Goal: Task Accomplishment & Management: Manage account settings

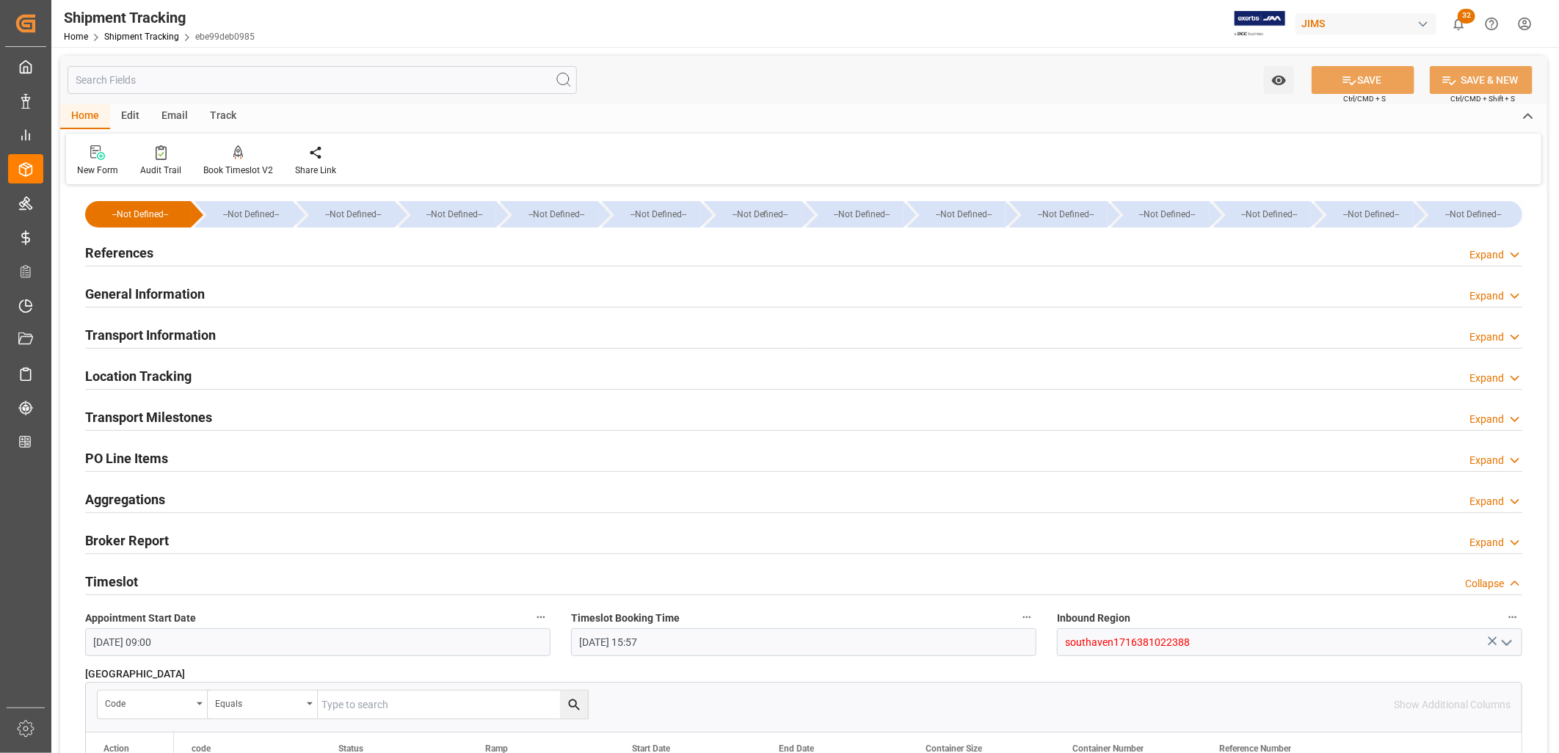
click at [134, 255] on h2 "References" at bounding box center [119, 253] width 68 height 20
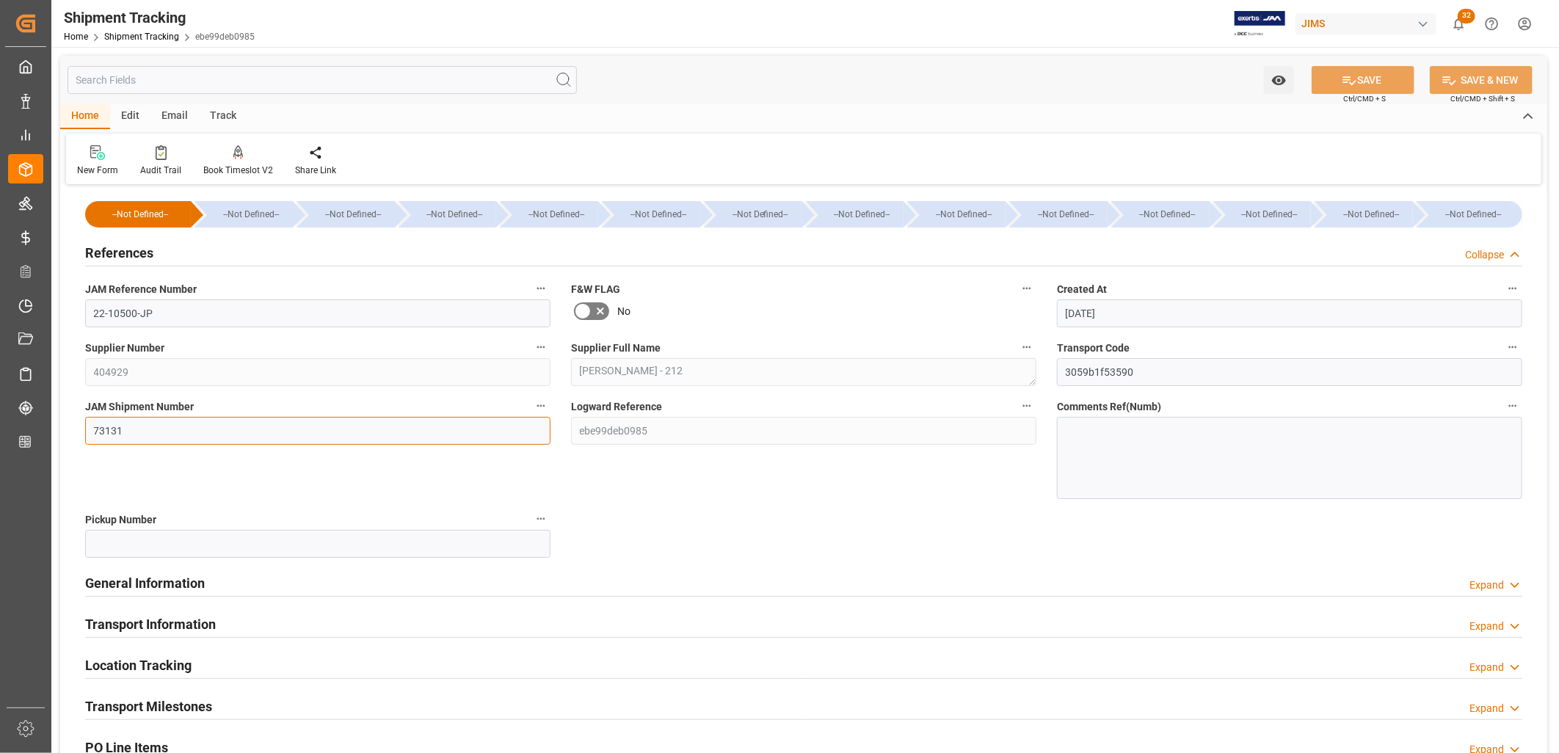
drag, startPoint x: 134, startPoint y: 429, endPoint x: 81, endPoint y: 431, distance: 52.9
click at [81, 431] on div "JAM Shipment Number 73131" at bounding box center [318, 447] width 486 height 113
type input "73412"
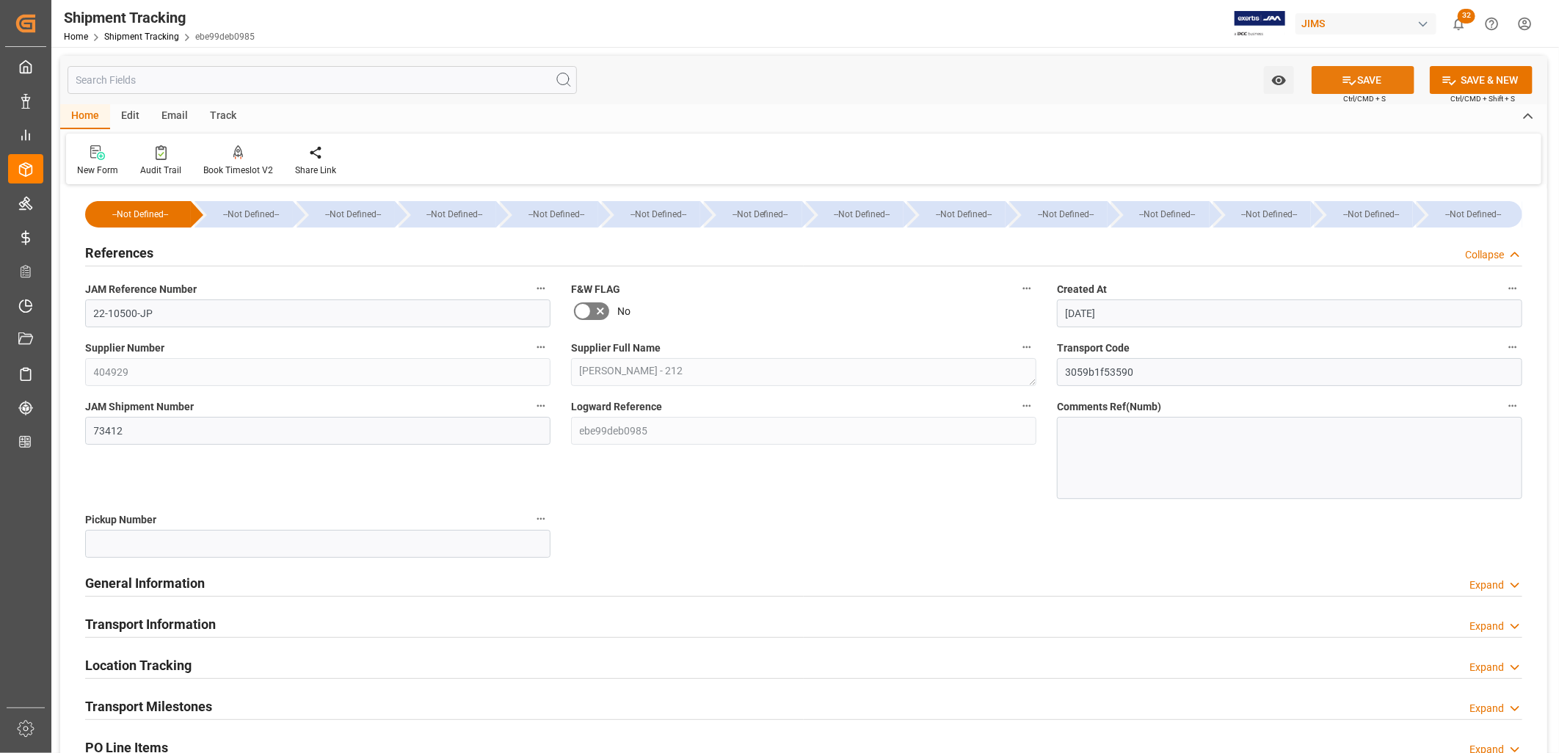
click at [1356, 77] on button "SAVE" at bounding box center [1362, 80] width 103 height 28
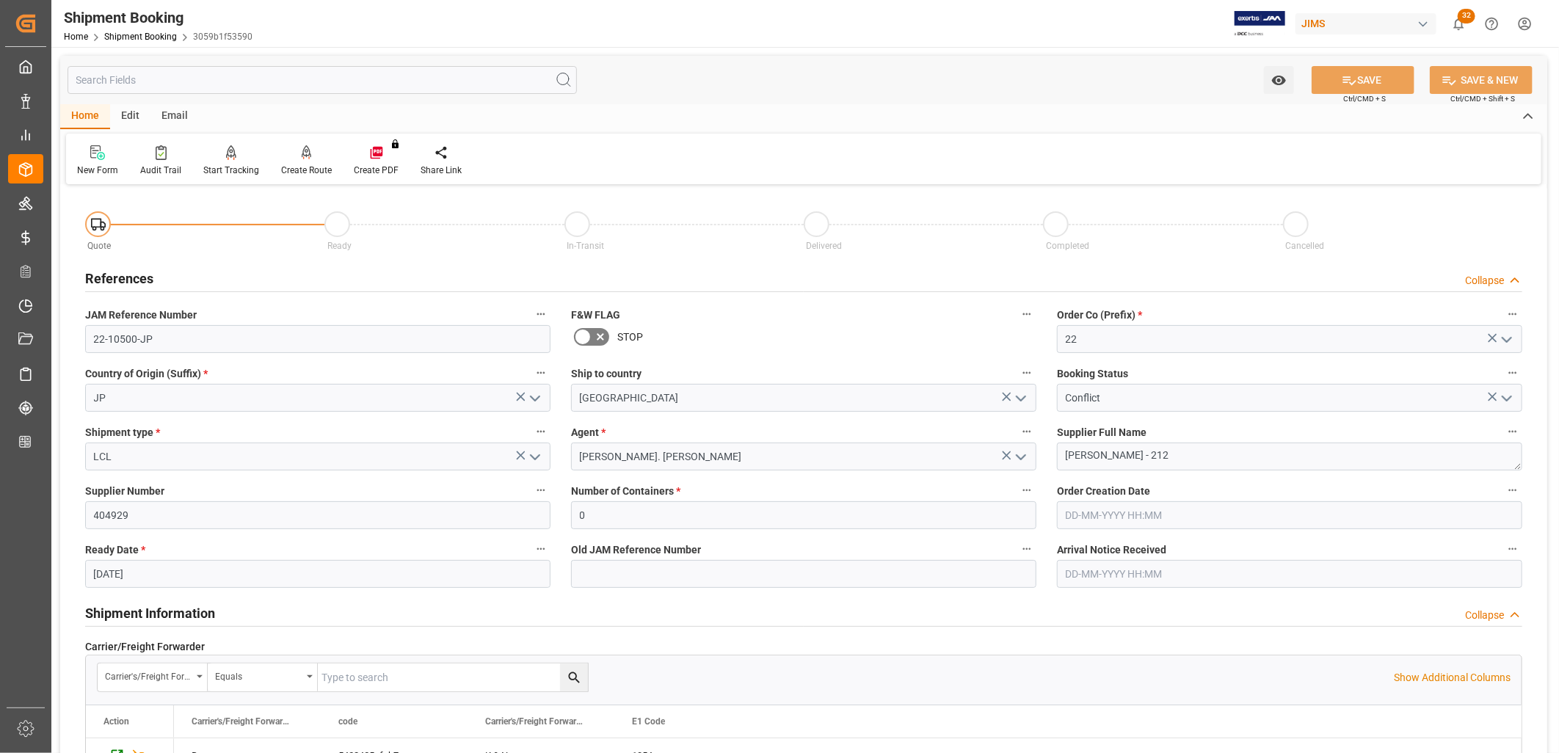
scroll to position [1304, 0]
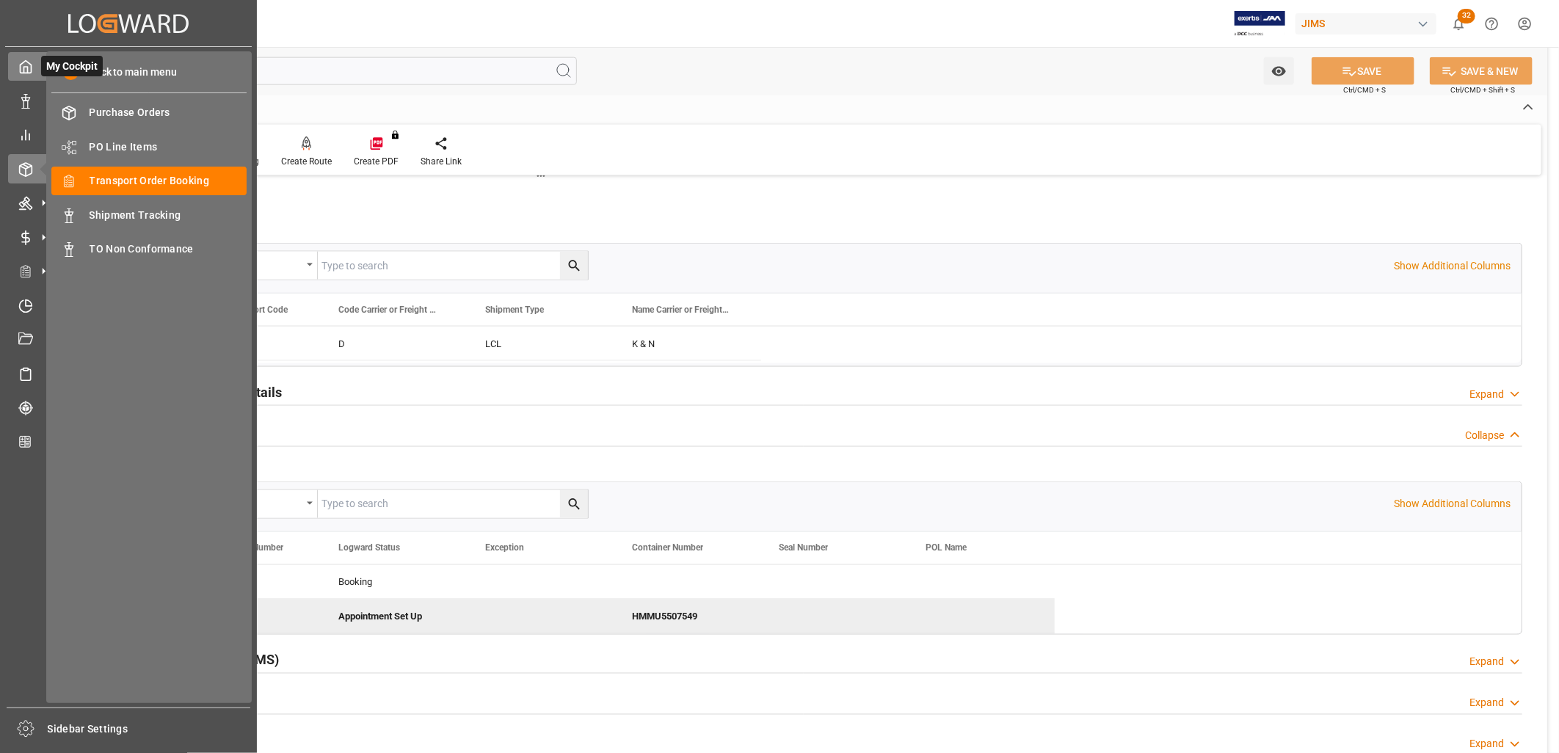
click at [23, 63] on icon at bounding box center [26, 67] width 11 height 12
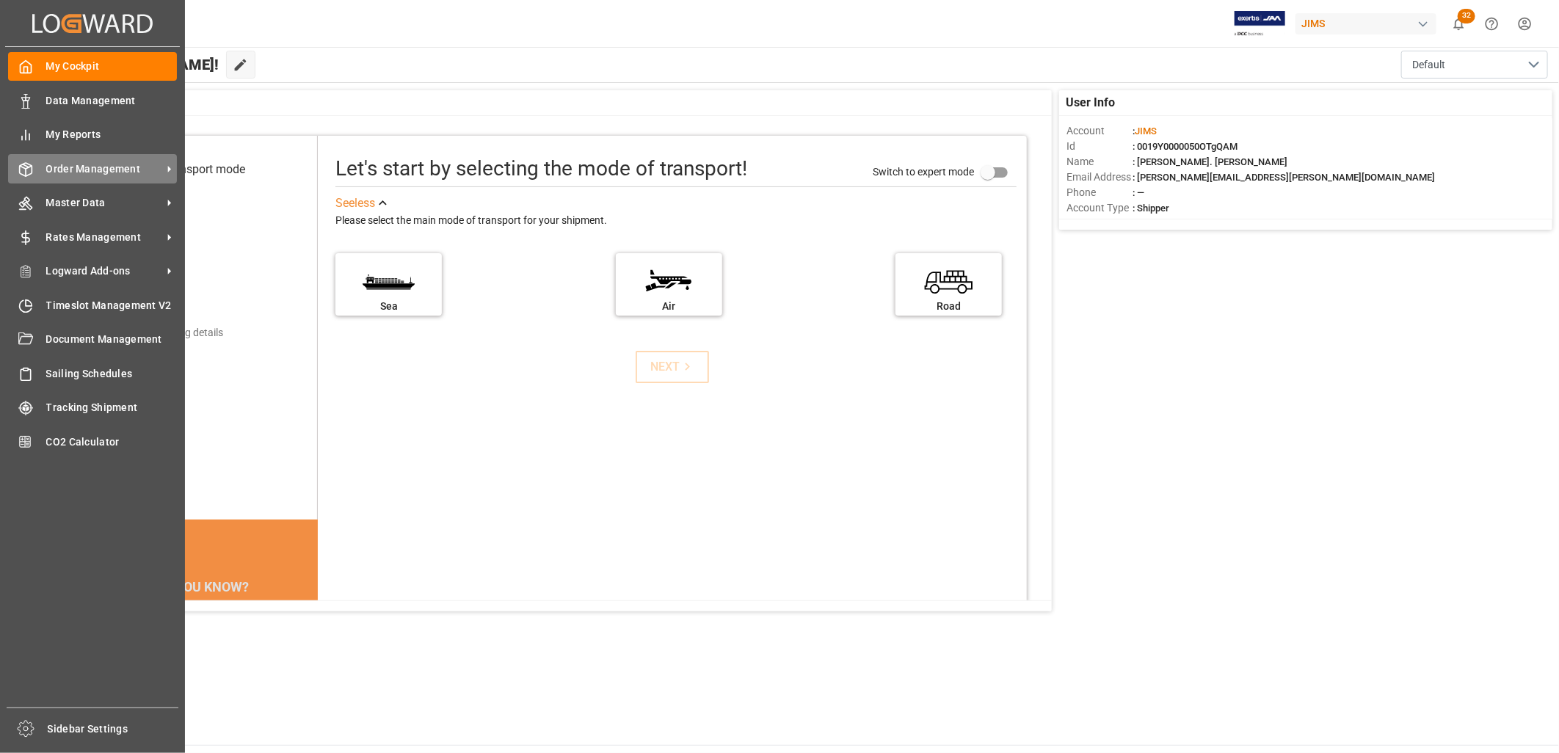
click at [126, 170] on span "Order Management" at bounding box center [104, 168] width 116 height 15
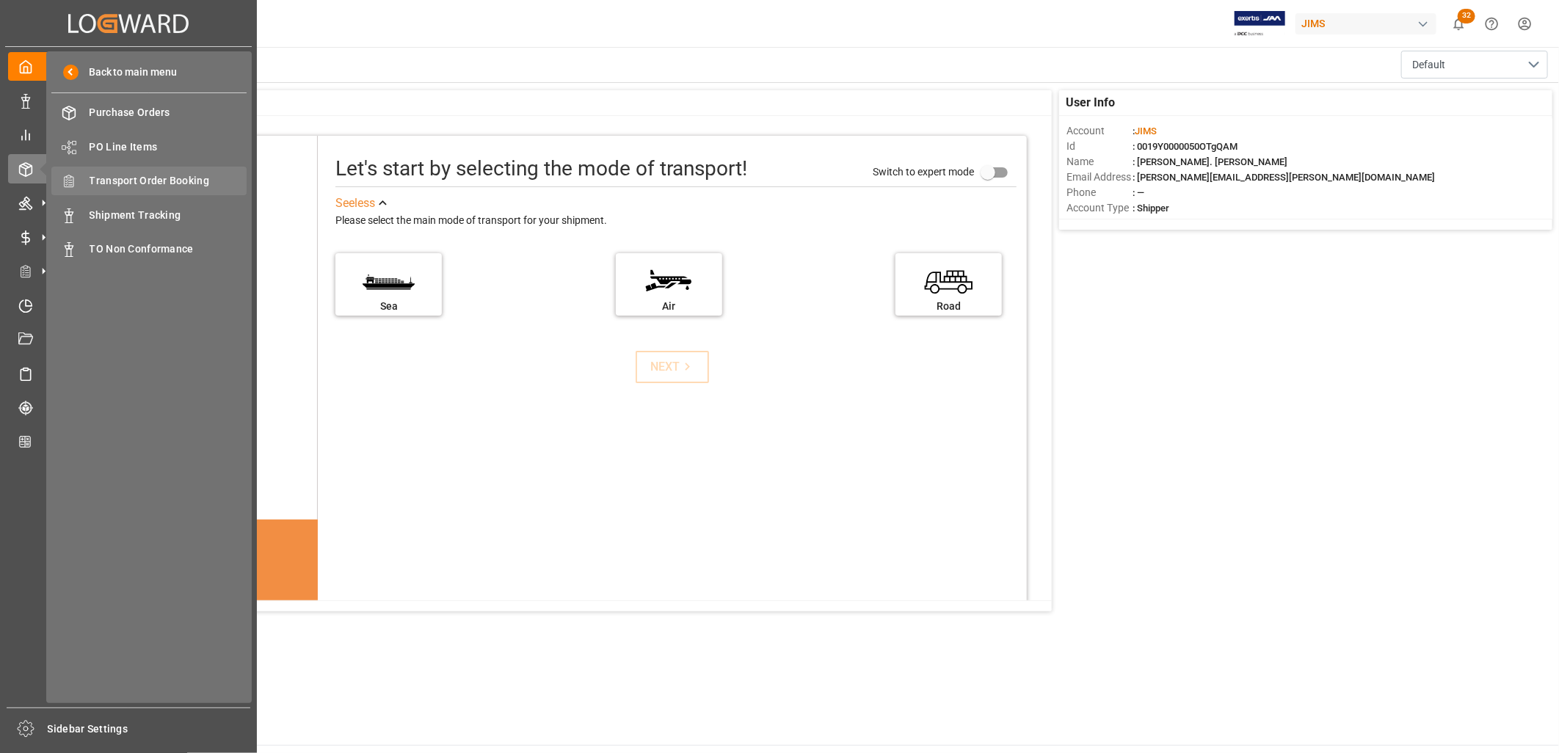
click at [171, 181] on span "Transport Order Booking" at bounding box center [169, 180] width 158 height 15
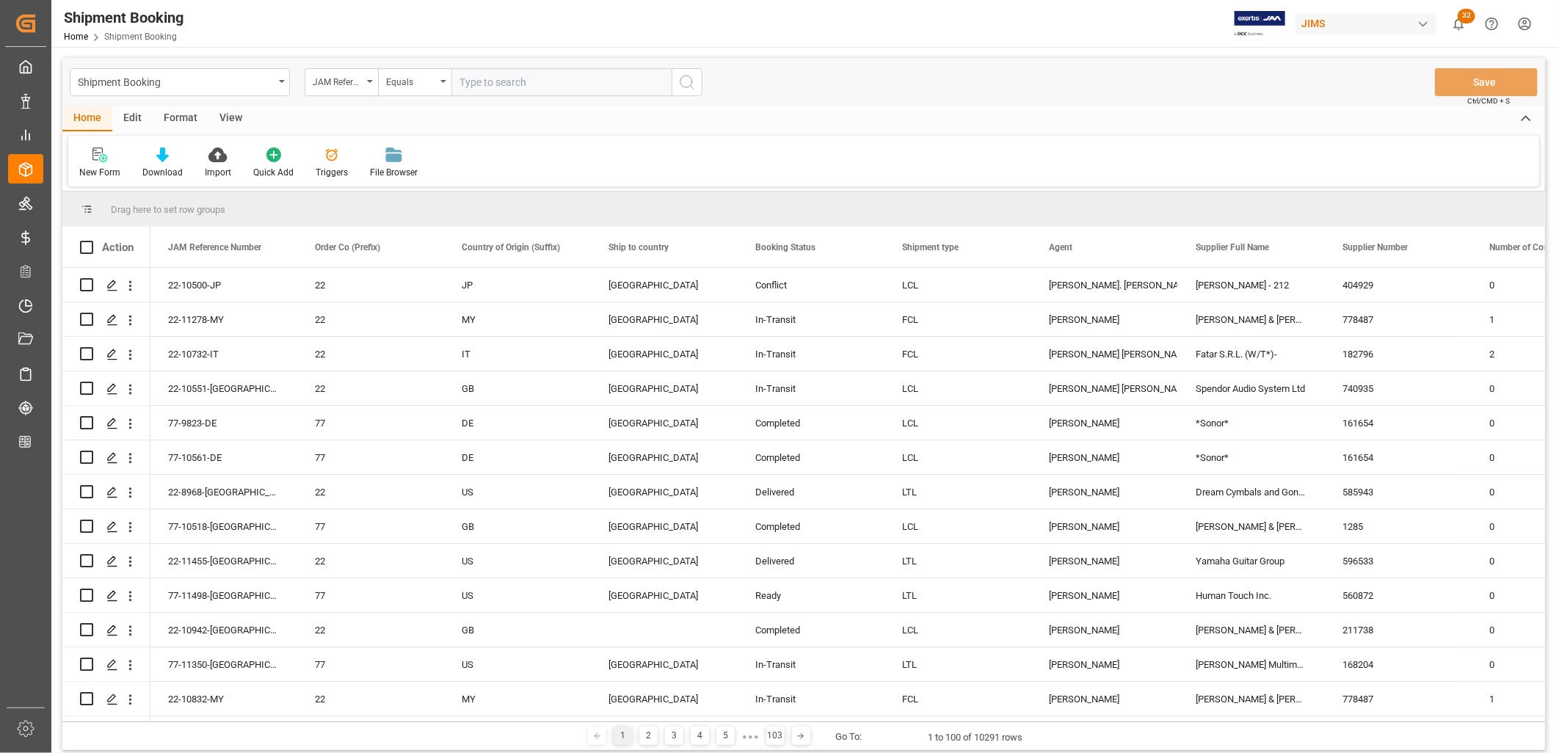
click at [459, 78] on input "text" at bounding box center [561, 82] width 220 height 28
type input "22-11092-JP"
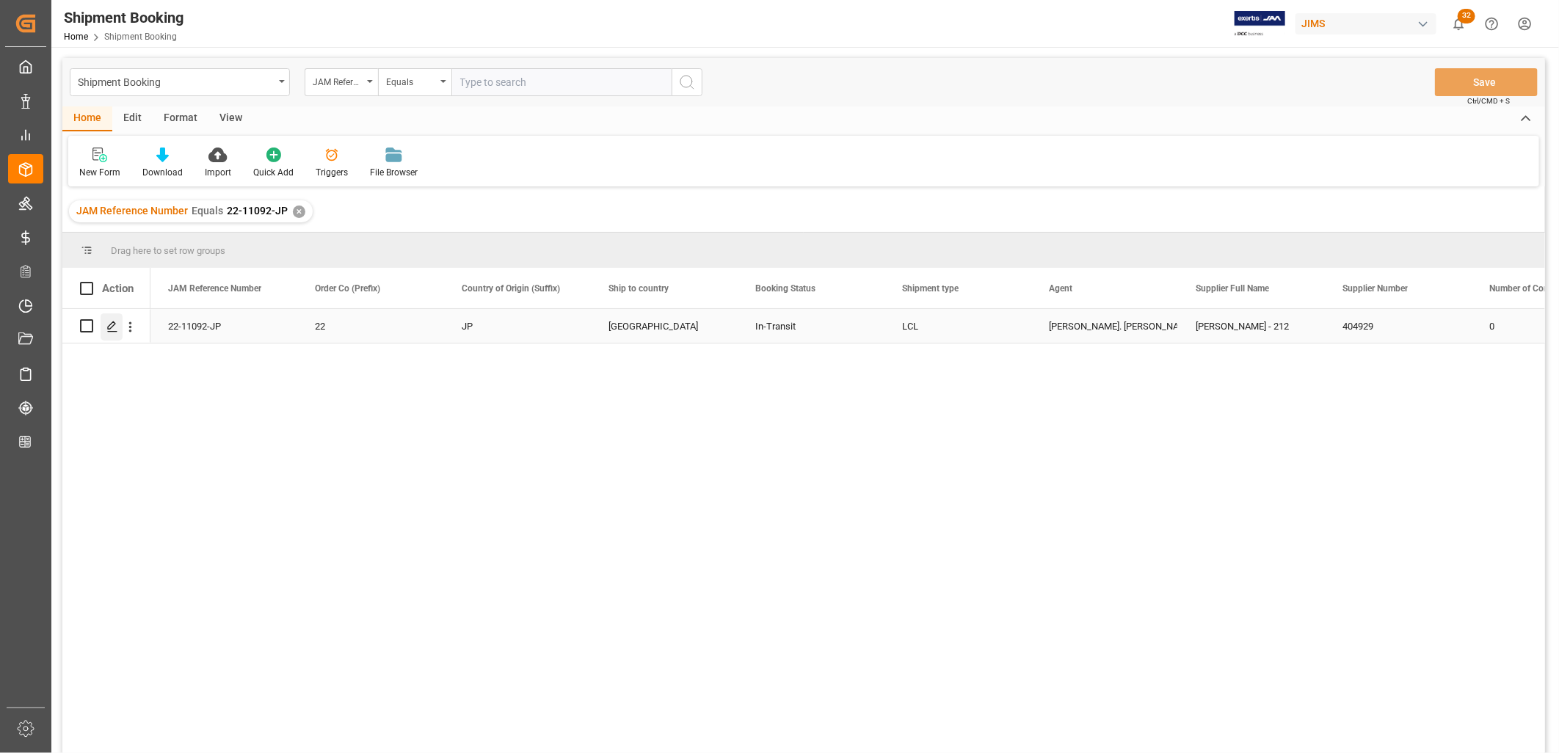
click at [114, 327] on icon "Press SPACE to select this row." at bounding box center [112, 327] width 12 height 12
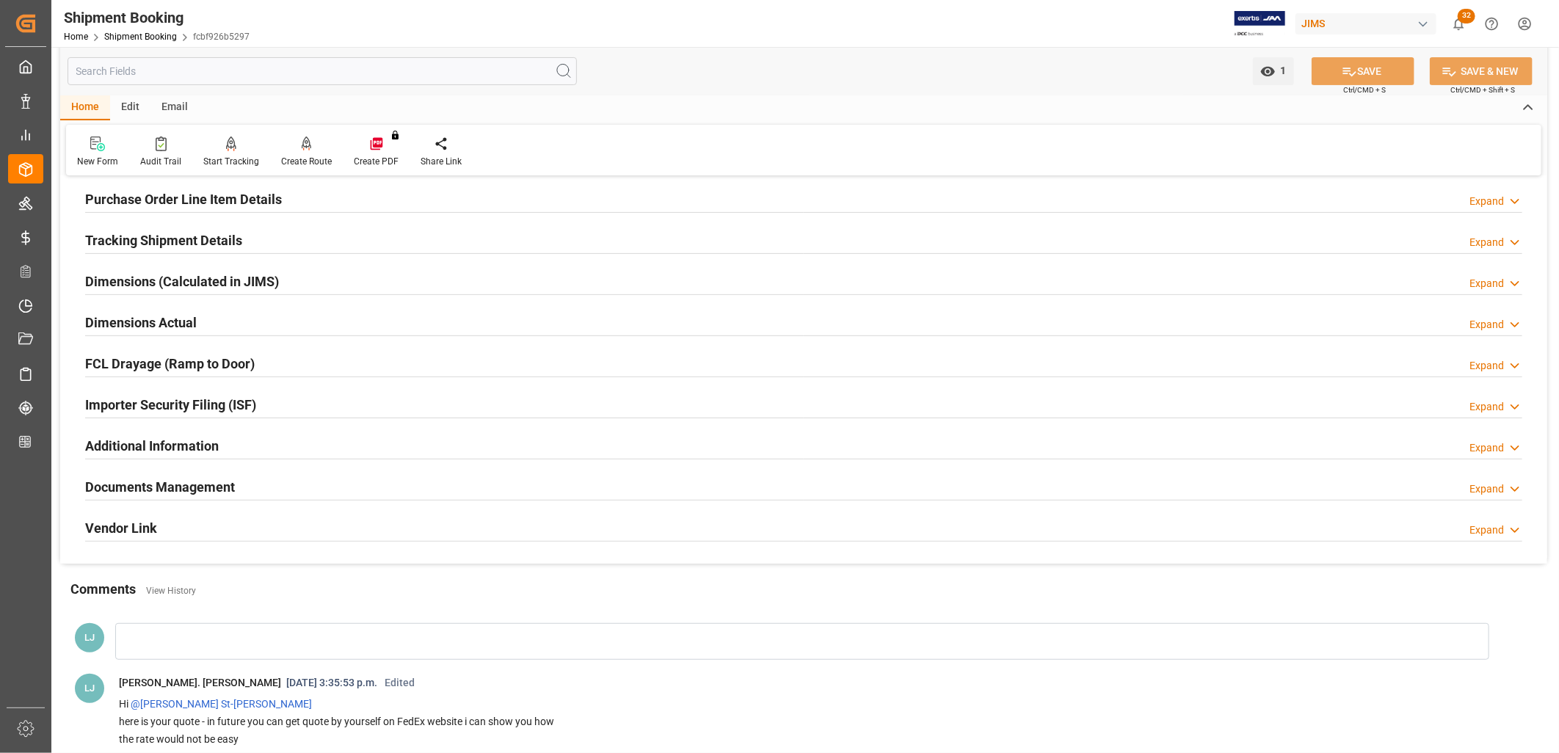
scroll to position [244, 0]
click at [200, 488] on h2 "Documents Management" at bounding box center [160, 486] width 150 height 20
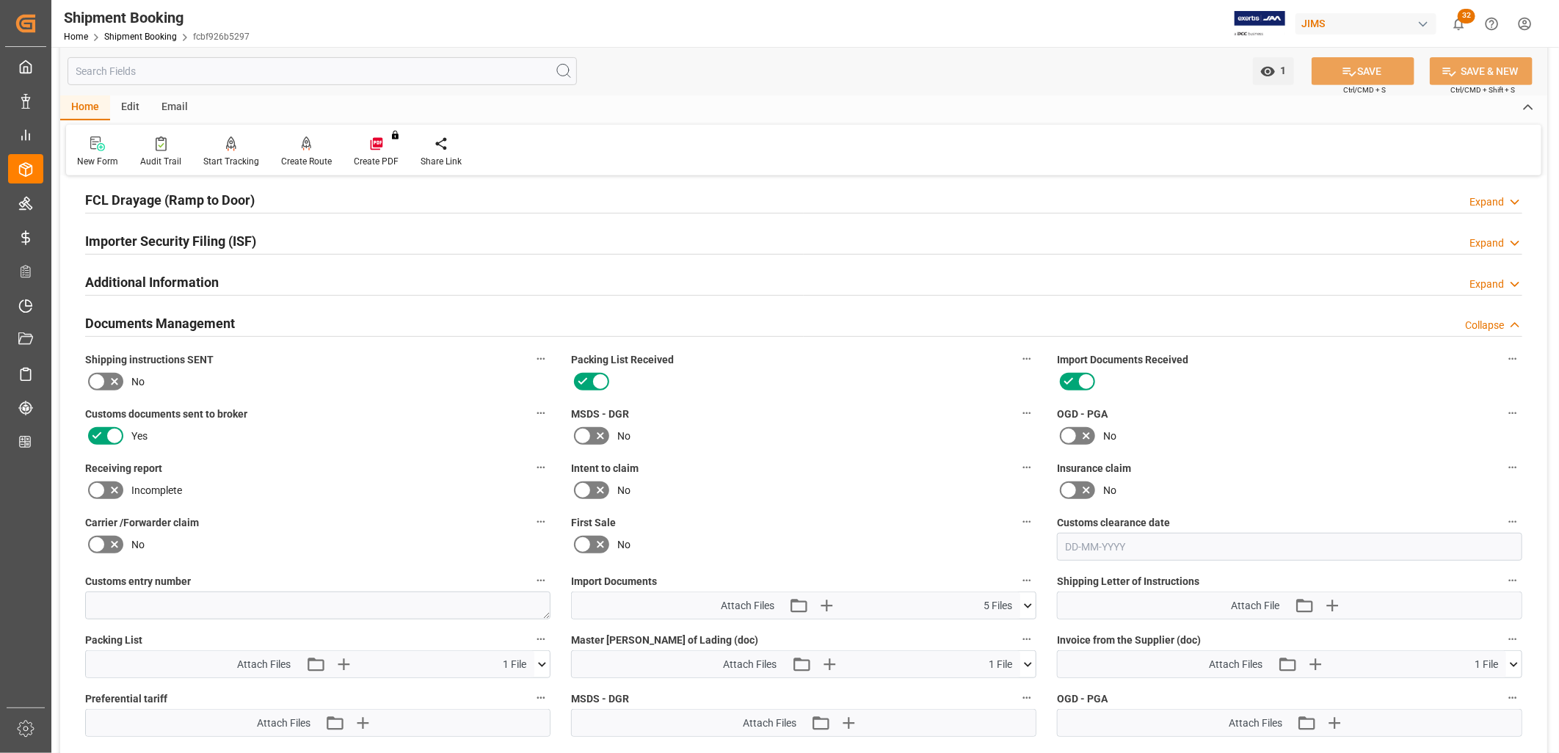
scroll to position [652, 0]
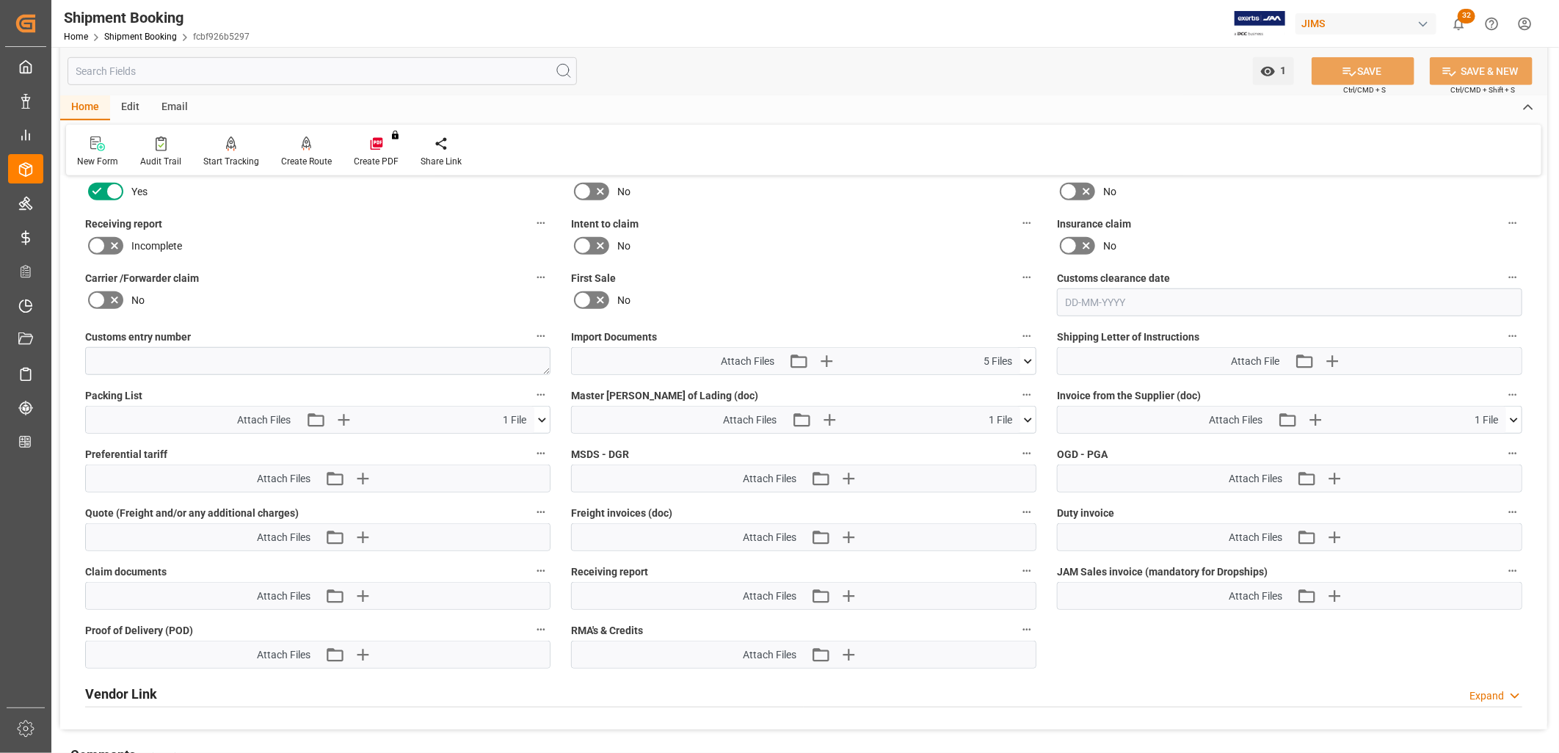
click at [1030, 357] on icon at bounding box center [1027, 361] width 15 height 15
click at [1027, 354] on icon at bounding box center [1027, 361] width 15 height 15
click at [1024, 418] on icon at bounding box center [1028, 420] width 8 height 4
click at [1028, 354] on icon at bounding box center [1027, 361] width 15 height 15
click at [938, 244] on div "No" at bounding box center [803, 245] width 465 height 23
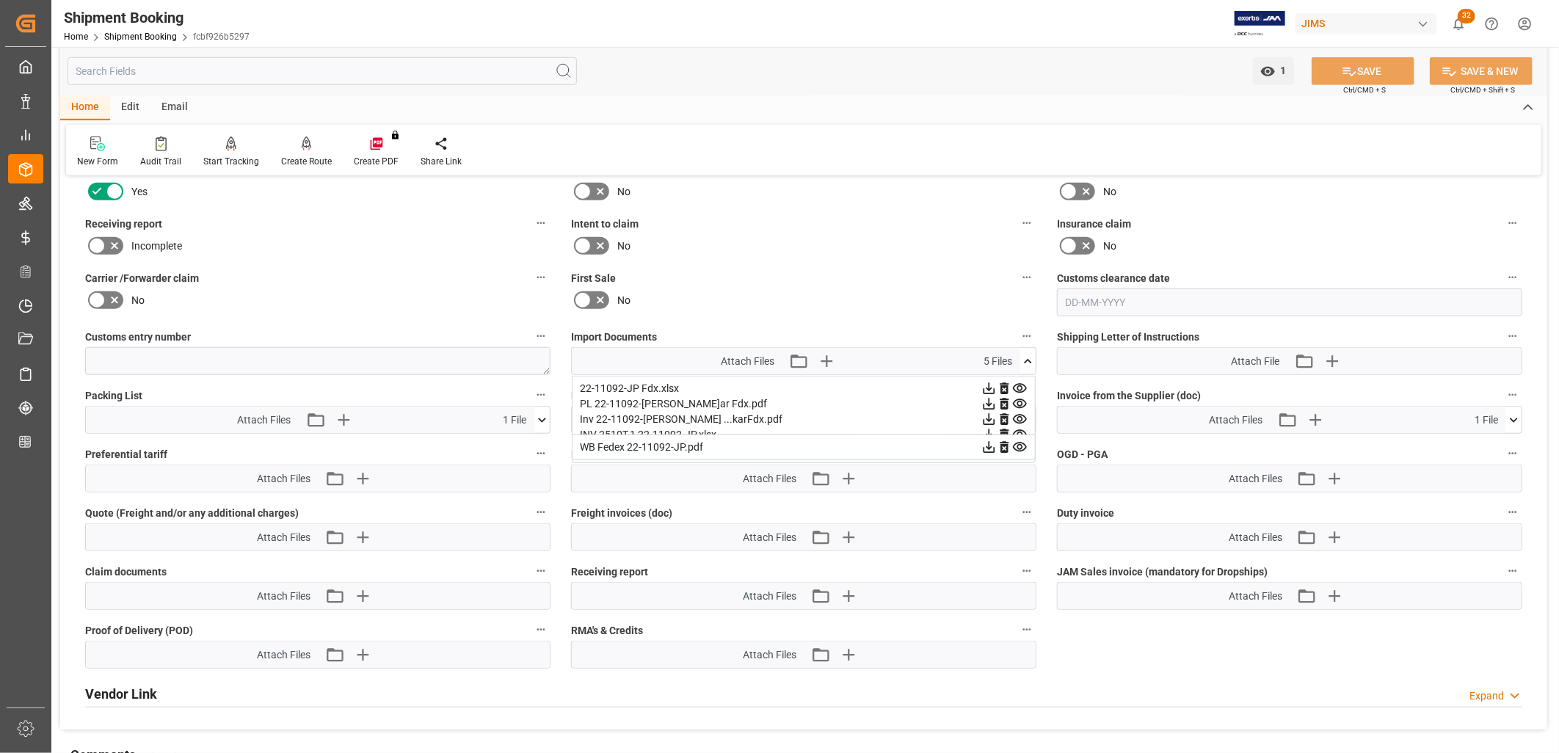
click at [1025, 355] on icon at bounding box center [1027, 361] width 15 height 15
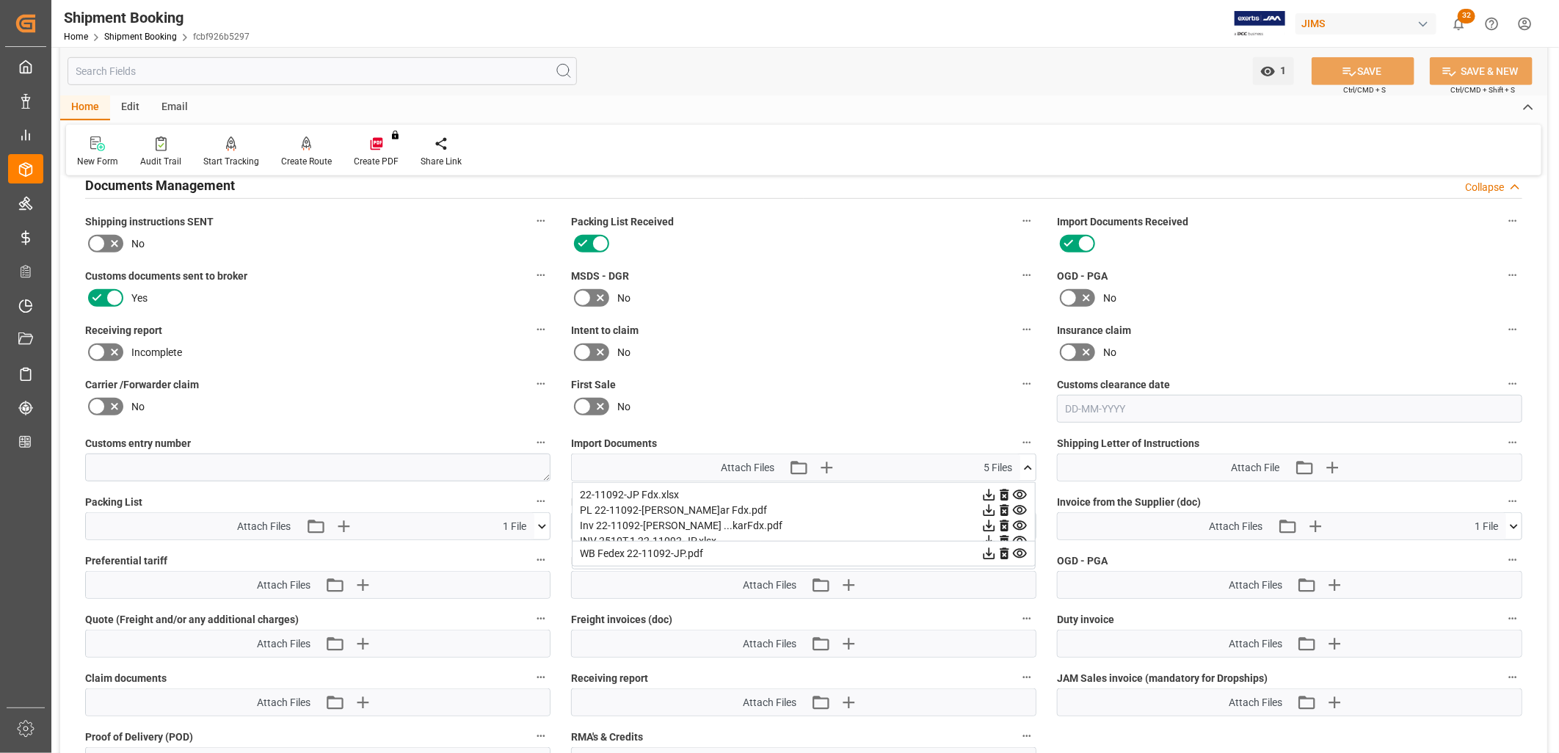
scroll to position [570, 0]
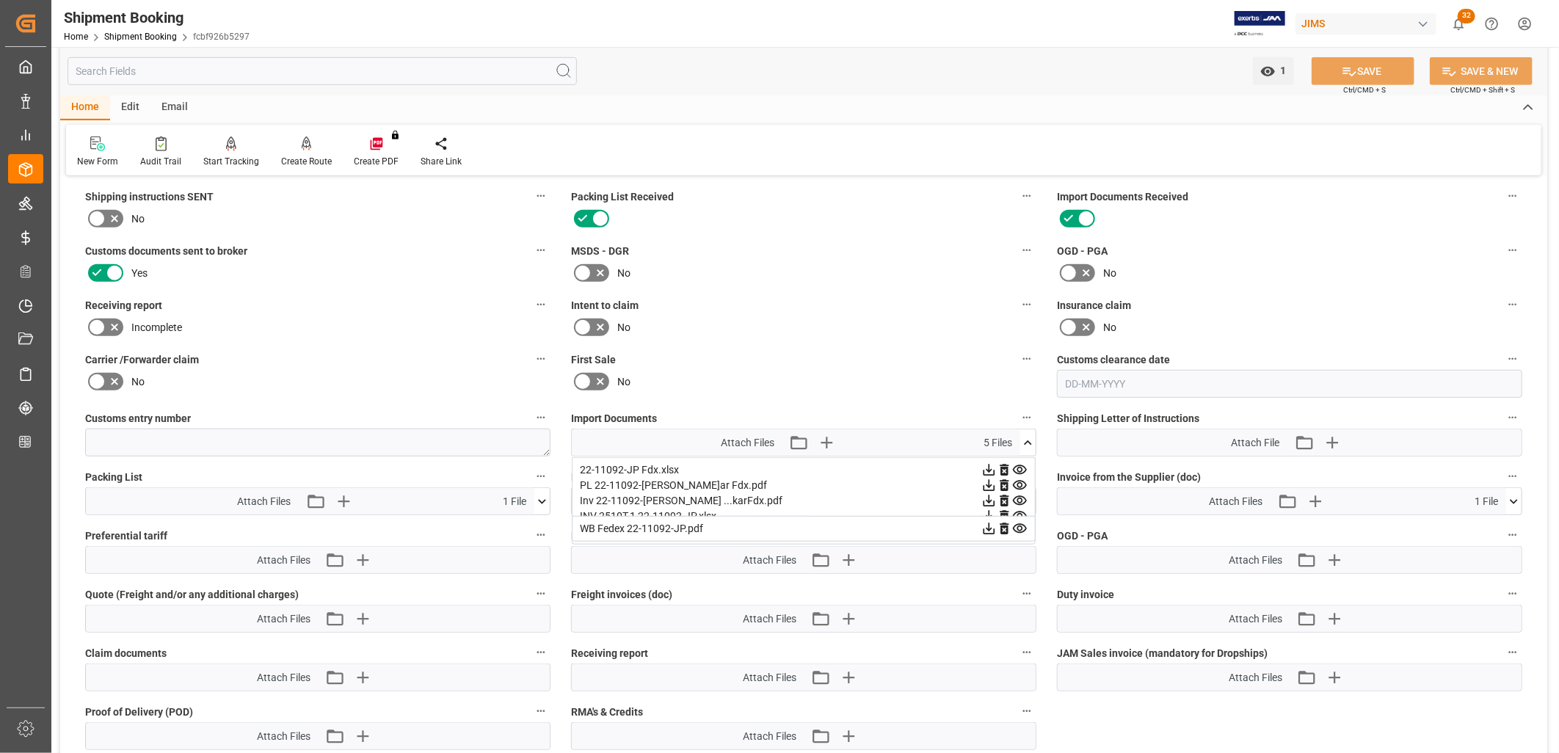
click at [620, 462] on div "22-11092-JP Fdx.xlsx" at bounding box center [804, 469] width 448 height 15
click at [957, 330] on div "No" at bounding box center [803, 327] width 465 height 23
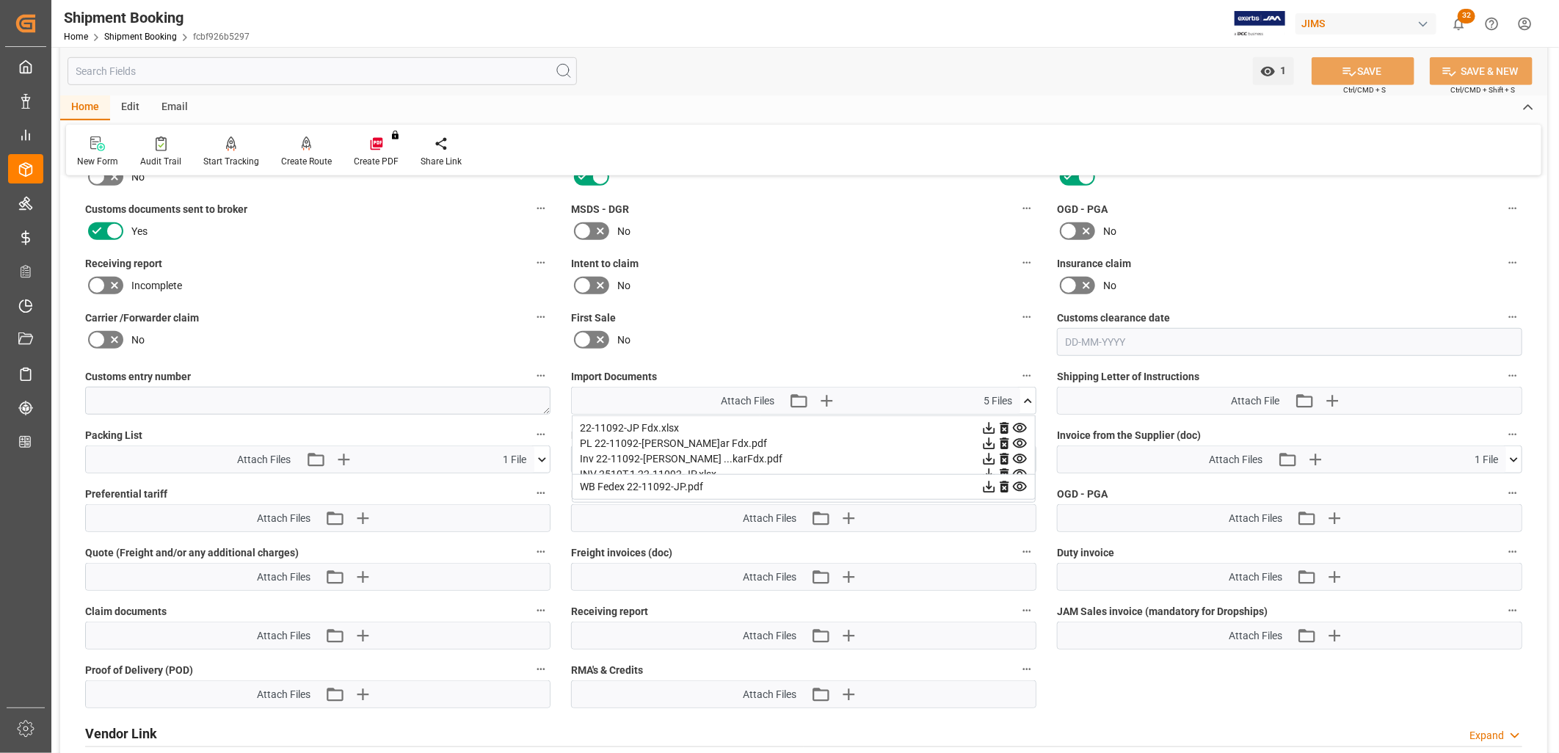
scroll to position [652, 0]
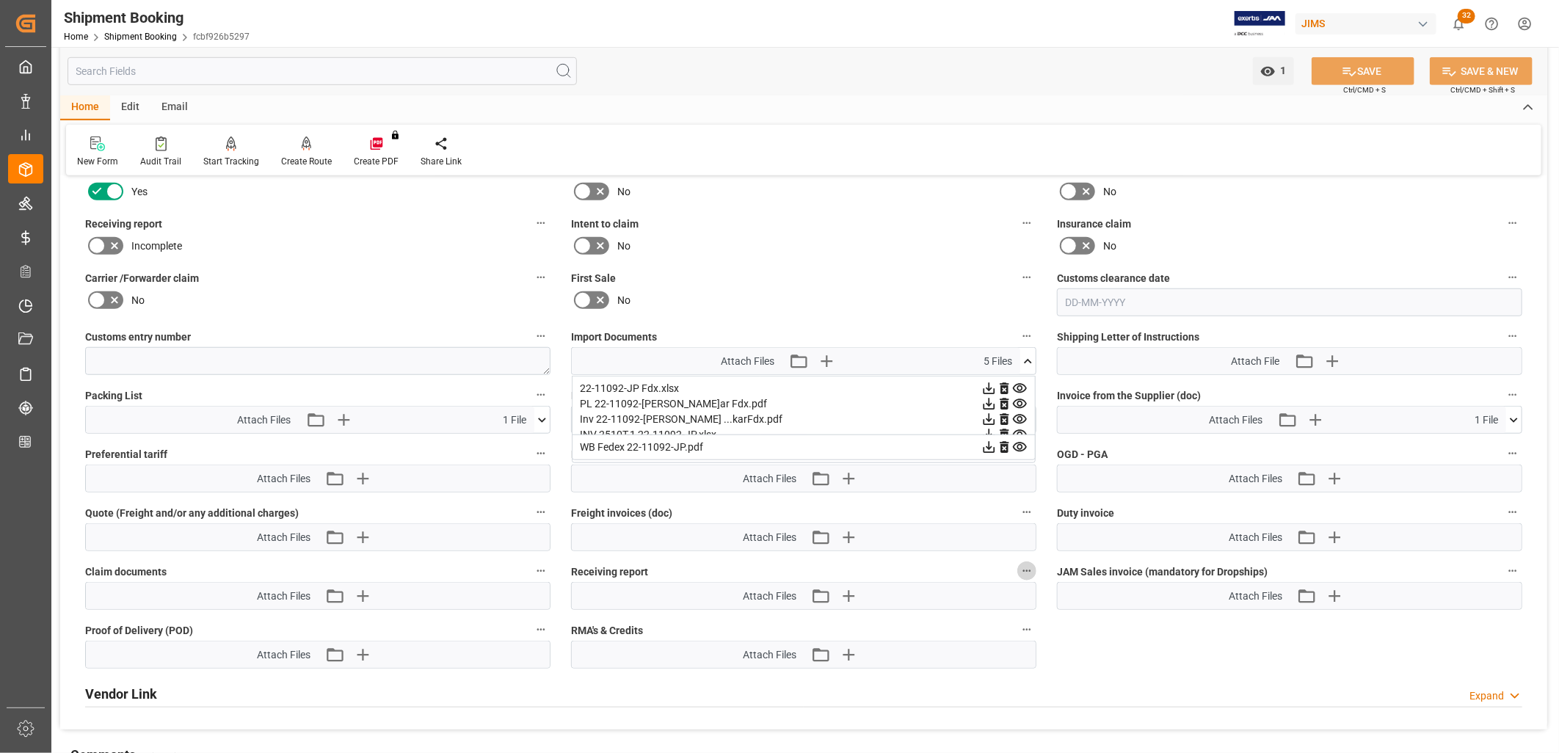
click at [1024, 569] on icon "button" at bounding box center [1027, 571] width 12 height 12
click at [941, 274] on div at bounding box center [779, 376] width 1559 height 753
click at [1016, 354] on div "Attach Files Attach existing file Upload new file 5 Files 22-11092-JP Fdx.xlsx …" at bounding box center [803, 361] width 465 height 28
click at [1021, 354] on icon at bounding box center [1027, 361] width 15 height 15
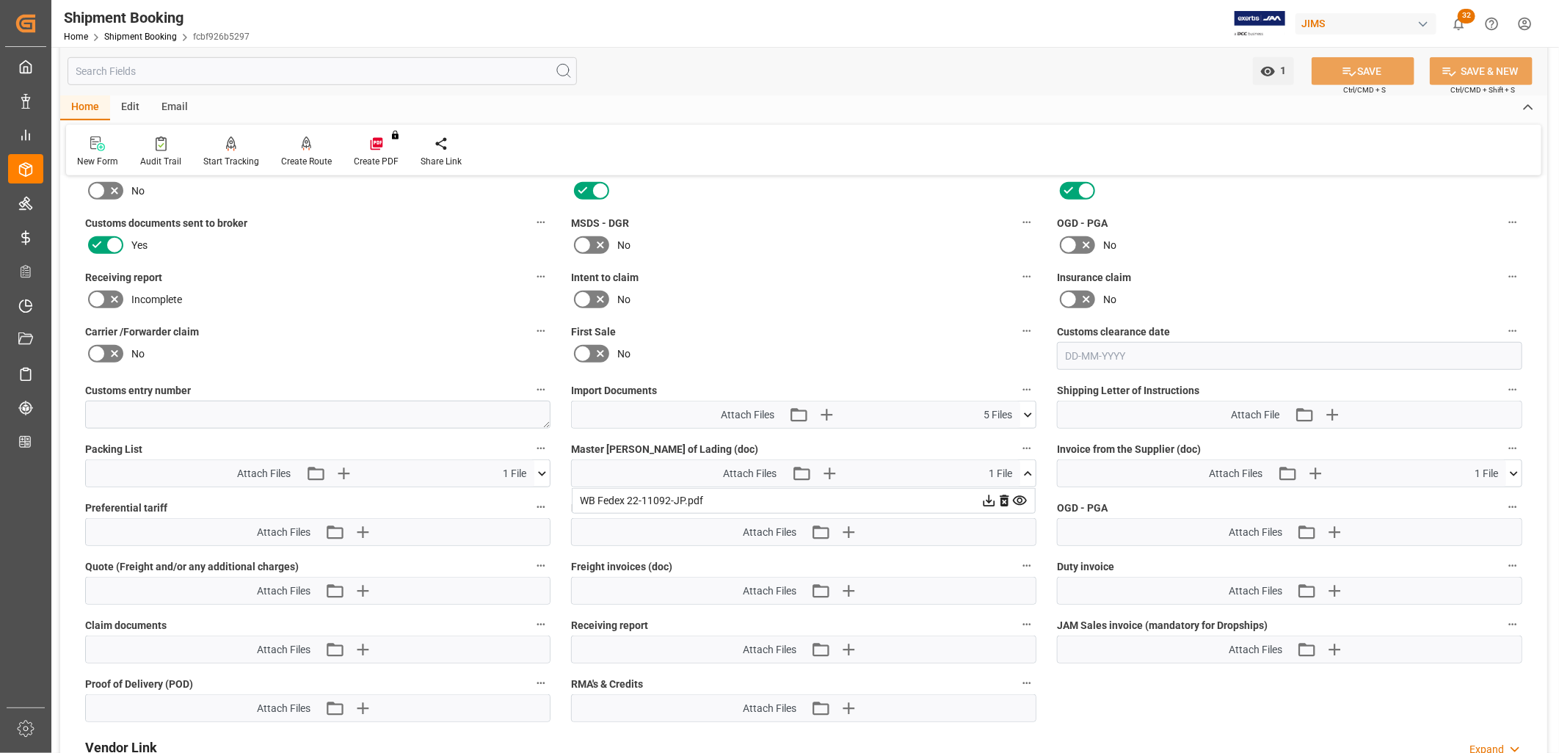
scroll to position [570, 0]
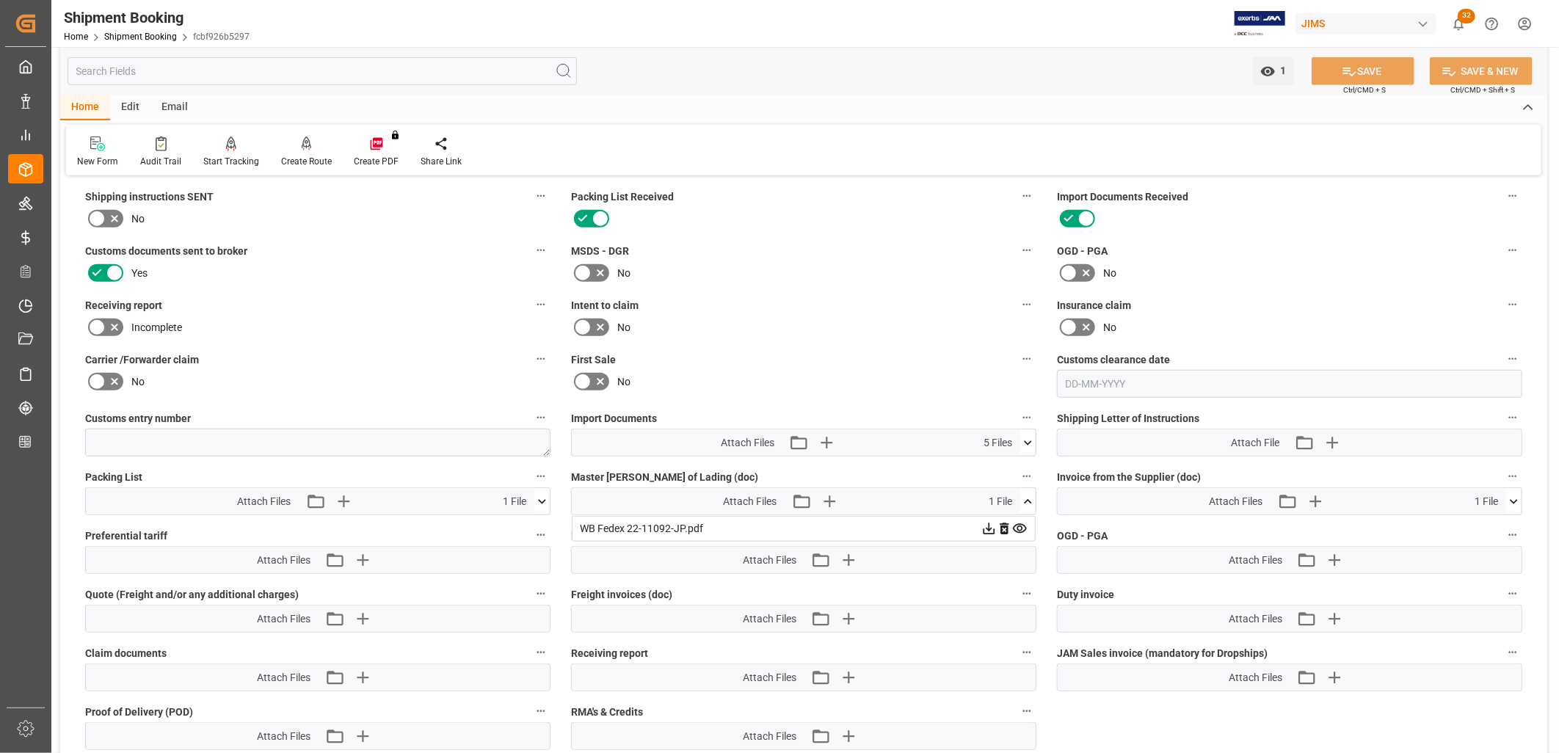
click at [1024, 497] on icon at bounding box center [1027, 501] width 15 height 15
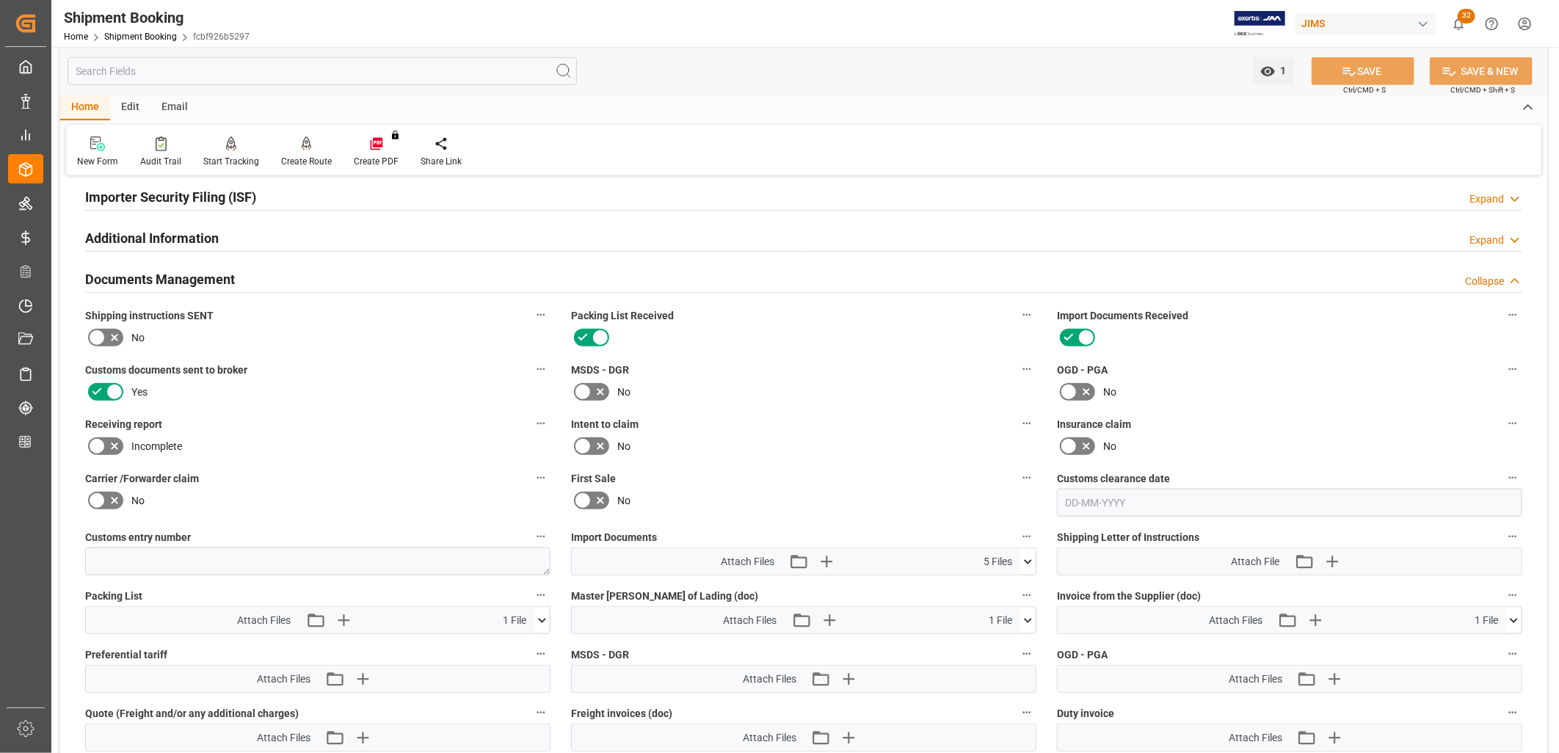
scroll to position [489, 0]
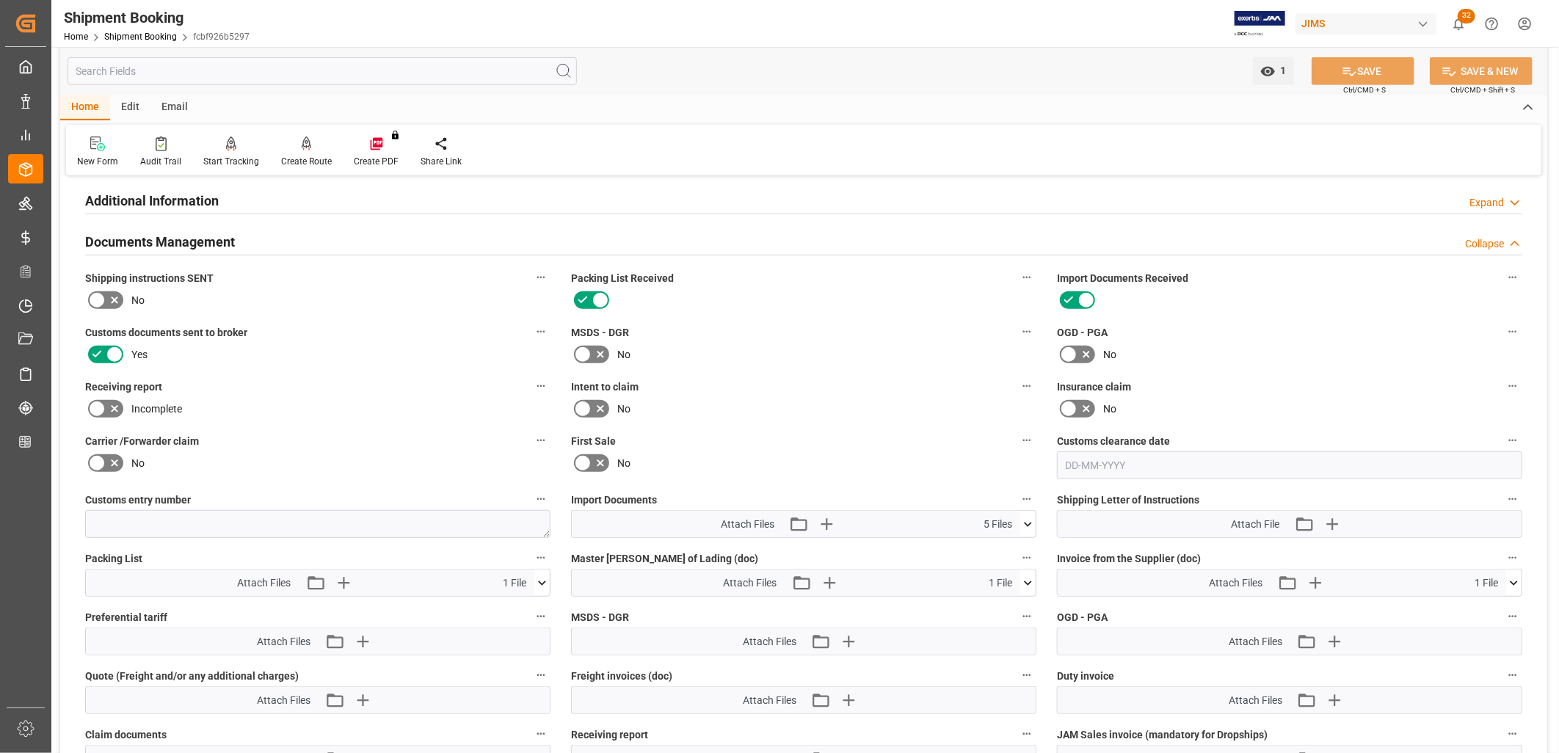
click at [1030, 521] on icon at bounding box center [1027, 524] width 15 height 15
click at [1030, 517] on icon at bounding box center [1027, 524] width 15 height 15
